Goal: Task Accomplishment & Management: Manage account settings

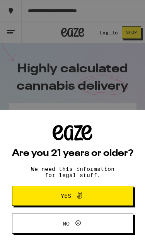
click at [94, 191] on span "Yes" at bounding box center [72, 196] width 59 height 10
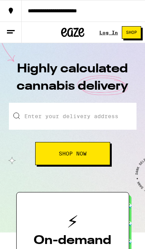
click at [110, 35] on link "Log In" at bounding box center [108, 32] width 19 height 5
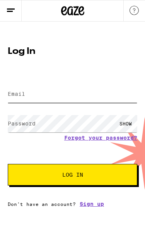
click at [30, 98] on input "Email" at bounding box center [72, 94] width 129 height 17
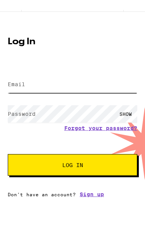
click at [29, 86] on input "Email" at bounding box center [72, 94] width 129 height 17
paste input "[EMAIL_ADDRESS][DOMAIN_NAME]"
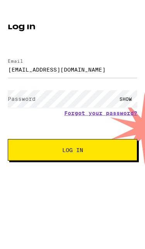
click at [16, 121] on label "Password" at bounding box center [22, 124] width 28 height 6
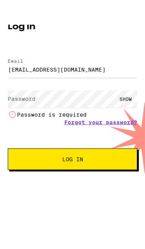
click at [29, 121] on label "Password" at bounding box center [22, 124] width 28 height 6
click at [22, 121] on label "Password" at bounding box center [22, 124] width 28 height 6
click at [35, 121] on label "Password" at bounding box center [22, 124] width 28 height 6
click at [30, 121] on label "Password" at bounding box center [22, 124] width 28 height 6
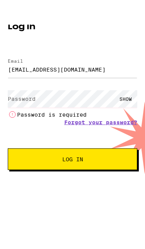
click at [30, 121] on label "Password" at bounding box center [22, 124] width 28 height 6
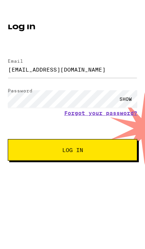
click at [128, 115] on div "SHOW" at bounding box center [125, 123] width 23 height 17
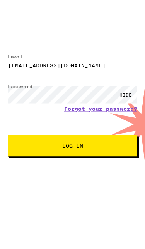
click at [86, 172] on span "Log In" at bounding box center [72, 174] width 67 height 5
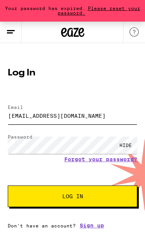
click at [102, 112] on input "[EMAIL_ADDRESS][DOMAIN_NAME]" at bounding box center [72, 115] width 129 height 17
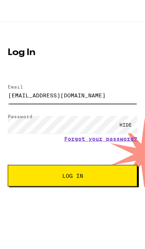
click at [96, 107] on input "[EMAIL_ADDRESS][DOMAIN_NAME]" at bounding box center [72, 115] width 129 height 17
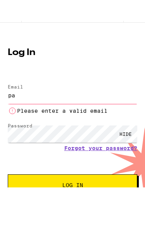
type input "p"
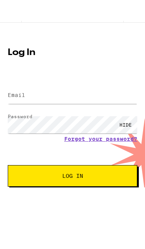
click at [20, 113] on label "Email" at bounding box center [16, 116] width 17 height 6
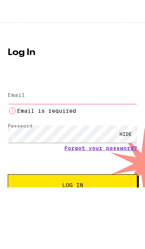
click at [17, 113] on label "Email" at bounding box center [16, 116] width 17 height 6
click at [15, 113] on label "Email" at bounding box center [16, 116] width 17 height 6
click at [20, 113] on label "Email" at bounding box center [16, 116] width 17 height 6
click at [18, 113] on label "Email" at bounding box center [16, 116] width 17 height 6
click at [20, 113] on label "Email" at bounding box center [16, 116] width 17 height 6
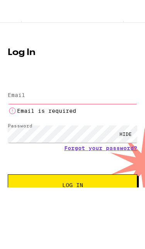
click at [23, 113] on label "Email" at bounding box center [16, 116] width 17 height 6
click at [16, 113] on label "Email" at bounding box center [16, 116] width 17 height 6
click at [17, 113] on label "Email" at bounding box center [16, 116] width 17 height 6
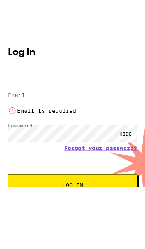
click at [21, 113] on label "Email" at bounding box center [16, 116] width 17 height 6
paste input "[EMAIL_ADDRESS][DOMAIN_NAME]"
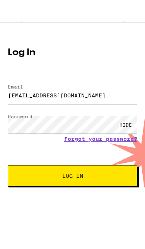
type input "[EMAIL_ADDRESS][DOMAIN_NAME]"
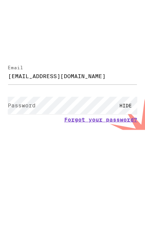
click at [27, 142] on label "Password" at bounding box center [22, 145] width 28 height 6
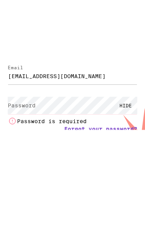
click at [22, 142] on label "Password" at bounding box center [22, 145] width 28 height 6
click at [13, 142] on label "Password" at bounding box center [22, 145] width 28 height 6
click at [22, 142] on label "Password" at bounding box center [22, 145] width 28 height 6
click at [21, 142] on label "Password" at bounding box center [22, 145] width 28 height 6
click at [20, 142] on label "Password" at bounding box center [22, 145] width 28 height 6
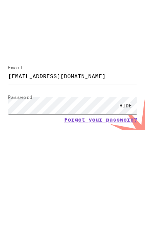
click at [94, 194] on span "Log In" at bounding box center [72, 196] width 67 height 5
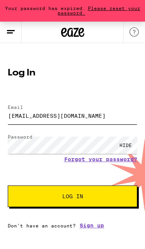
click at [61, 116] on input "[EMAIL_ADDRESS][DOMAIN_NAME]" at bounding box center [72, 115] width 129 height 17
